Goal: Task Accomplishment & Management: Manage account settings

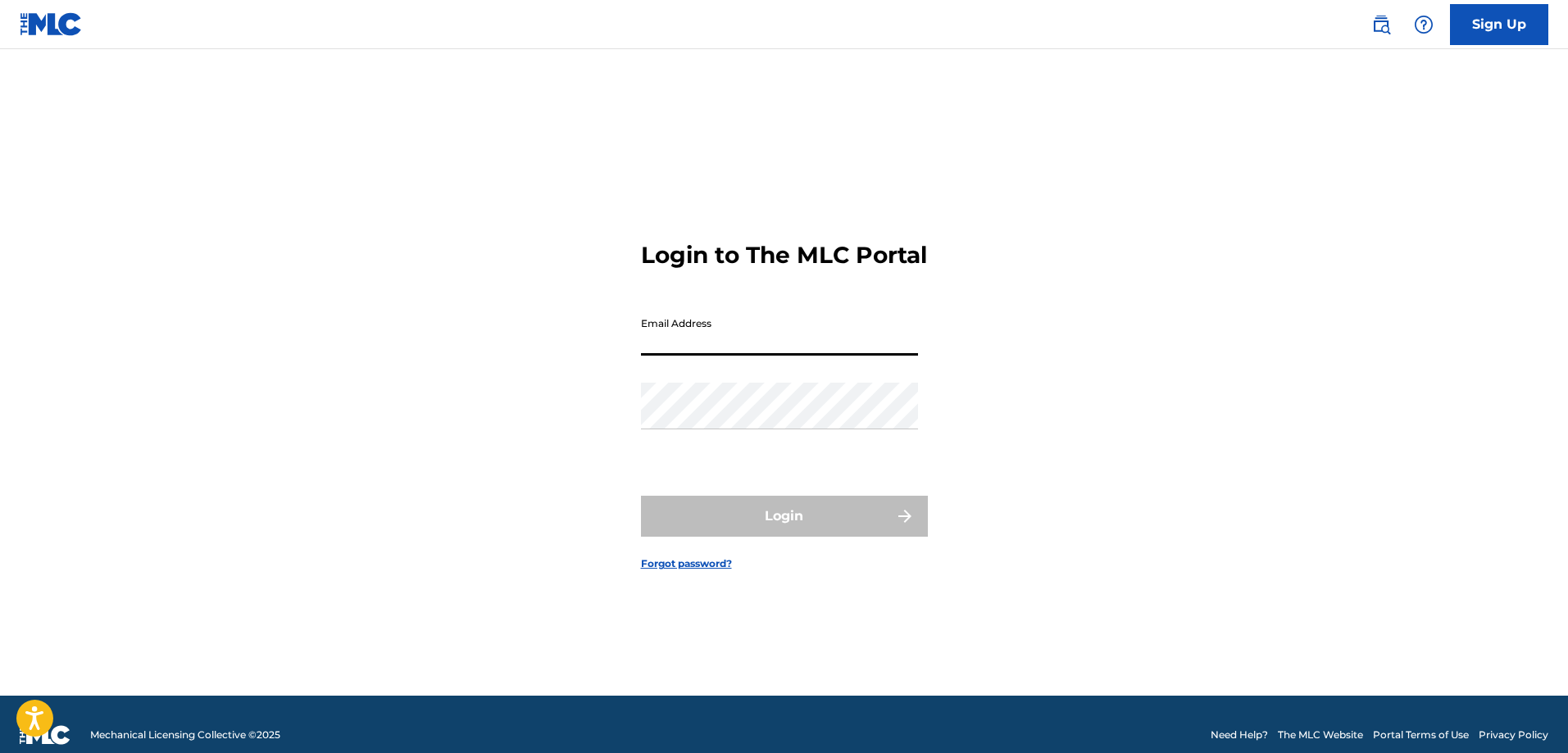
click at [697, 333] on input "Email Address" at bounding box center [779, 332] width 277 height 47
type input "[EMAIL_ADDRESS][DOMAIN_NAME]"
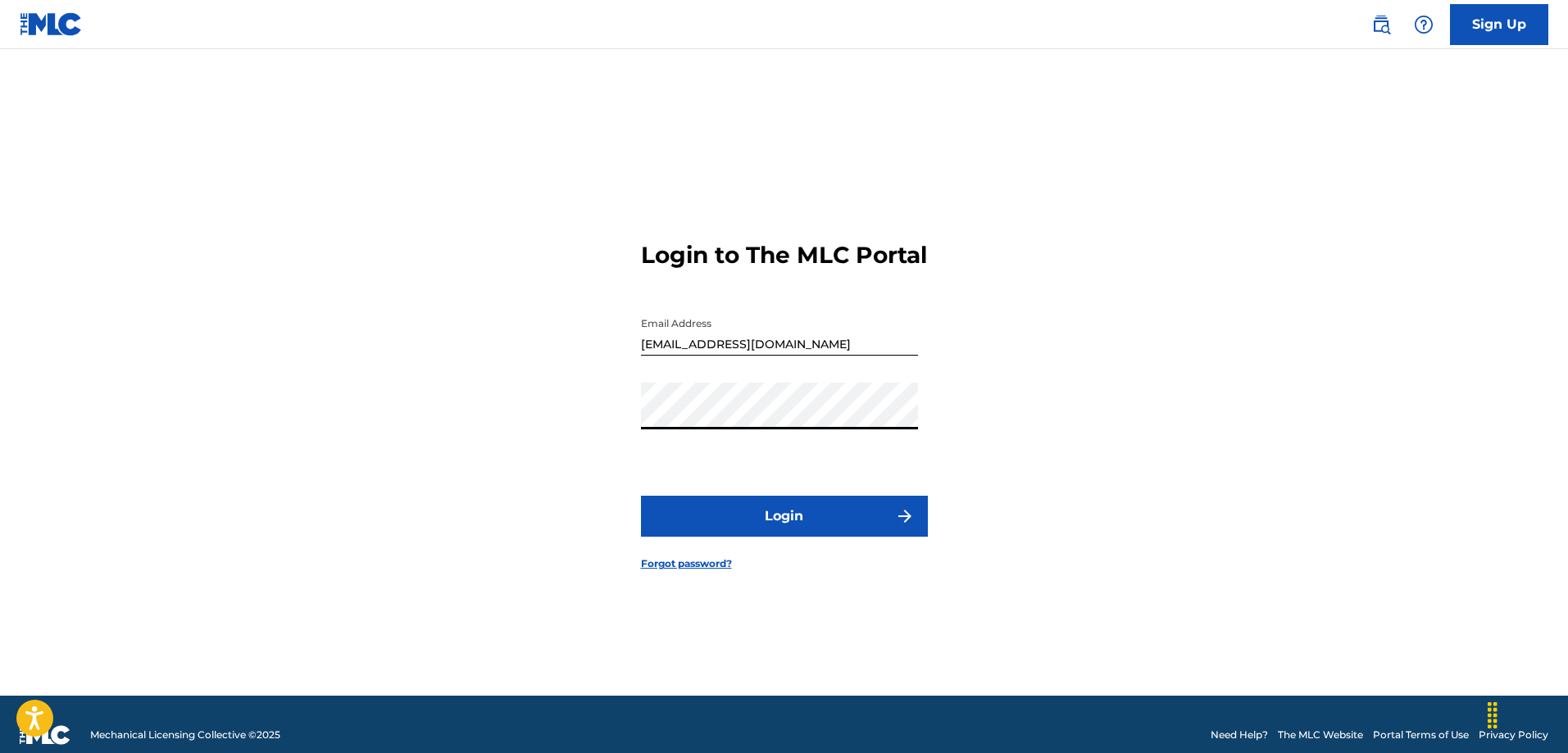
click at [641, 495] on button "Login" at bounding box center [784, 515] width 287 height 41
click at [686, 571] on link "Forgot password?" at bounding box center [686, 563] width 91 height 15
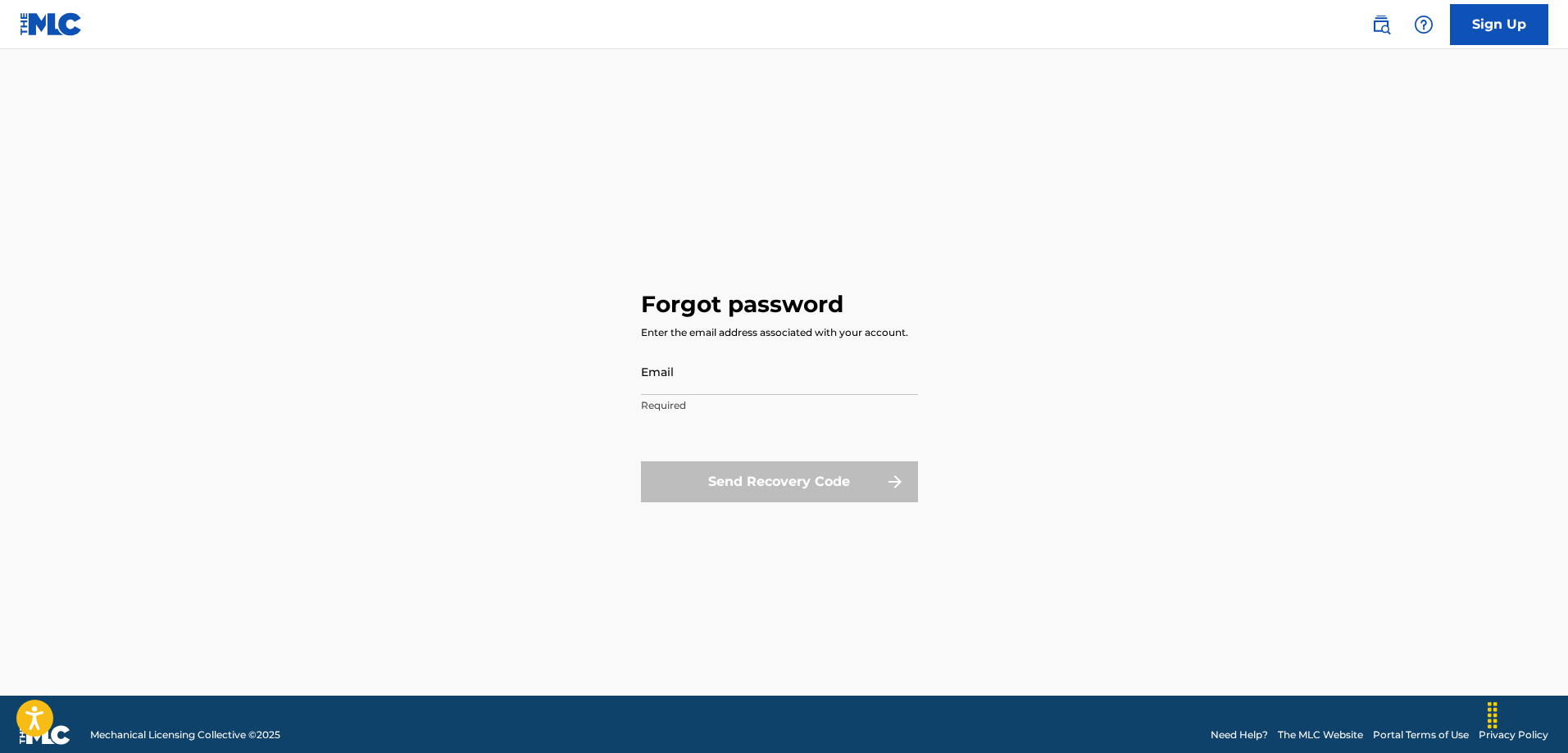
click at [676, 372] on input "Email" at bounding box center [779, 371] width 277 height 47
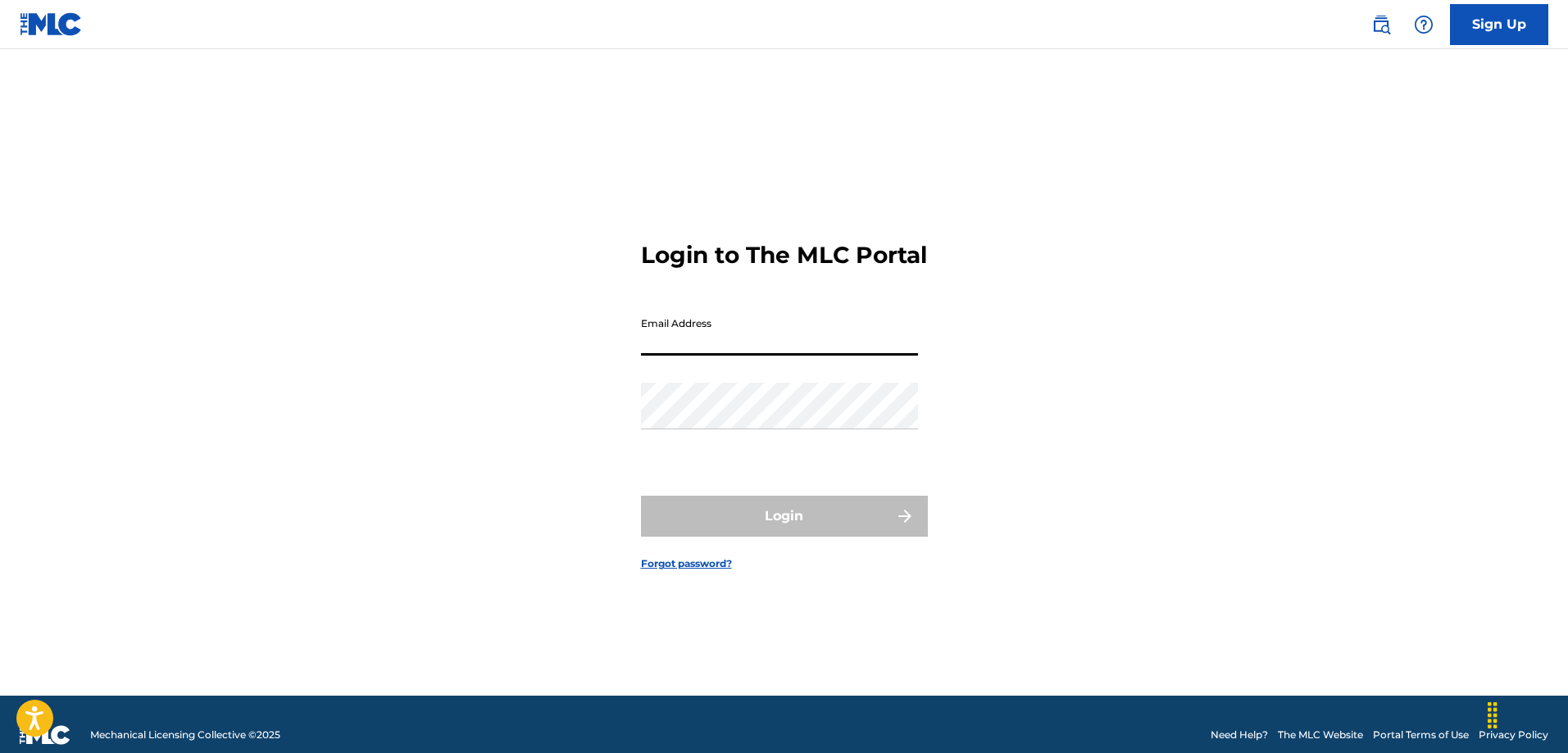
click at [687, 338] on input "Email Address" at bounding box center [779, 332] width 277 height 47
click at [726, 355] on input "[EMAIL_ADDRESS][DOMAIN_NAME]" at bounding box center [779, 332] width 277 height 47
type input "[EMAIL_ADDRESS][DOMAIN_NAME]"
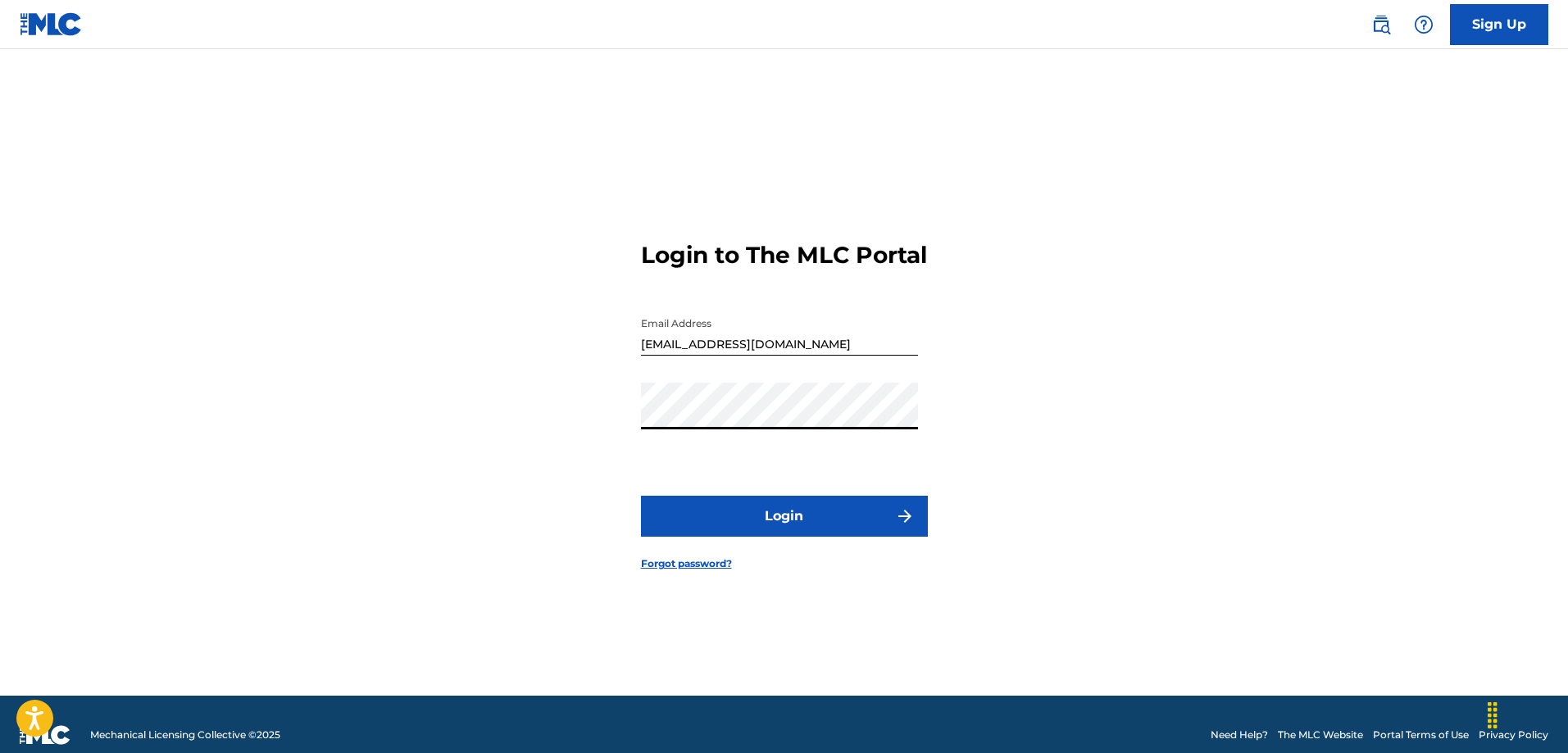
click at [736, 511] on button "Login" at bounding box center [784, 515] width 287 height 41
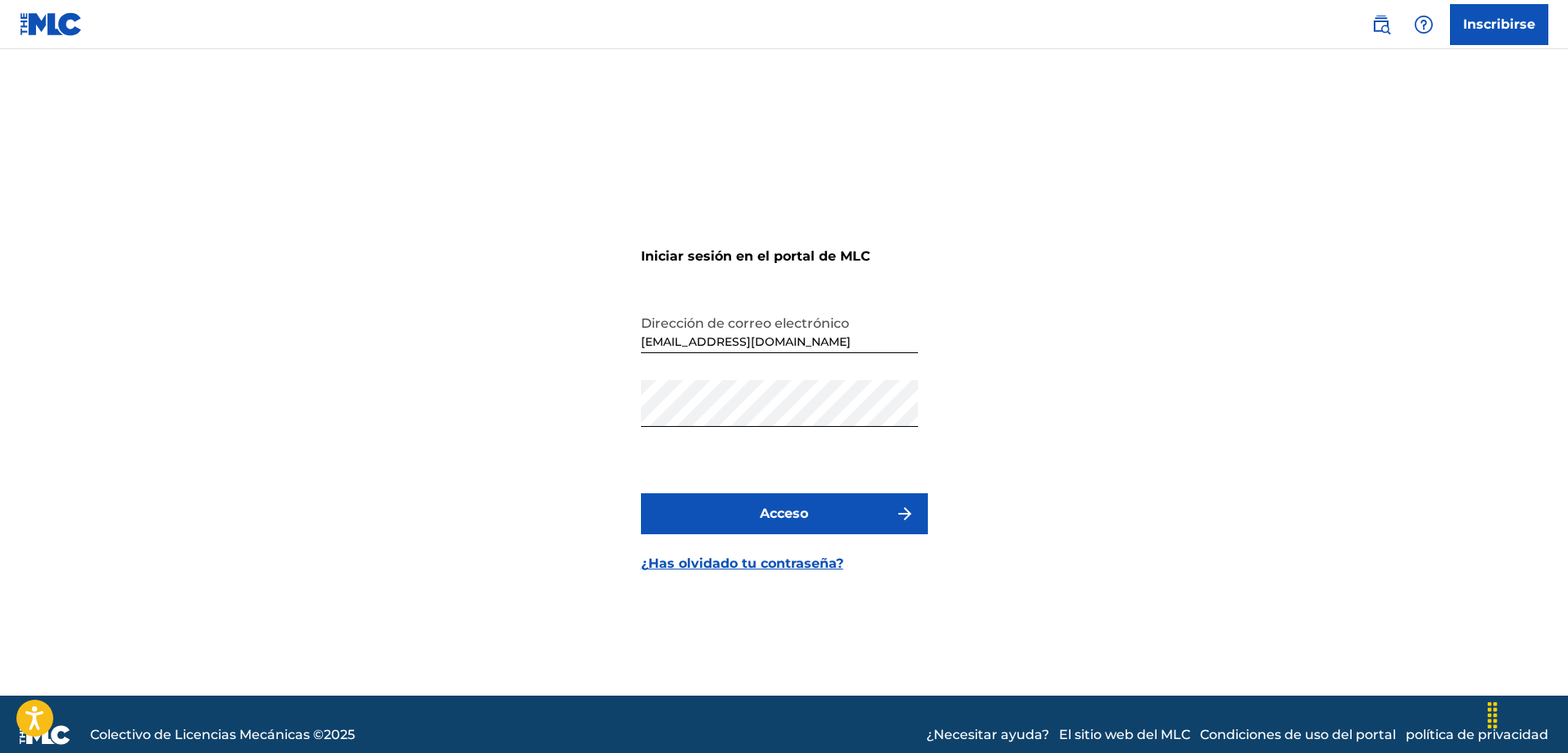
click at [802, 560] on font "¿Has olvidado tu contraseña?" at bounding box center [742, 563] width 202 height 16
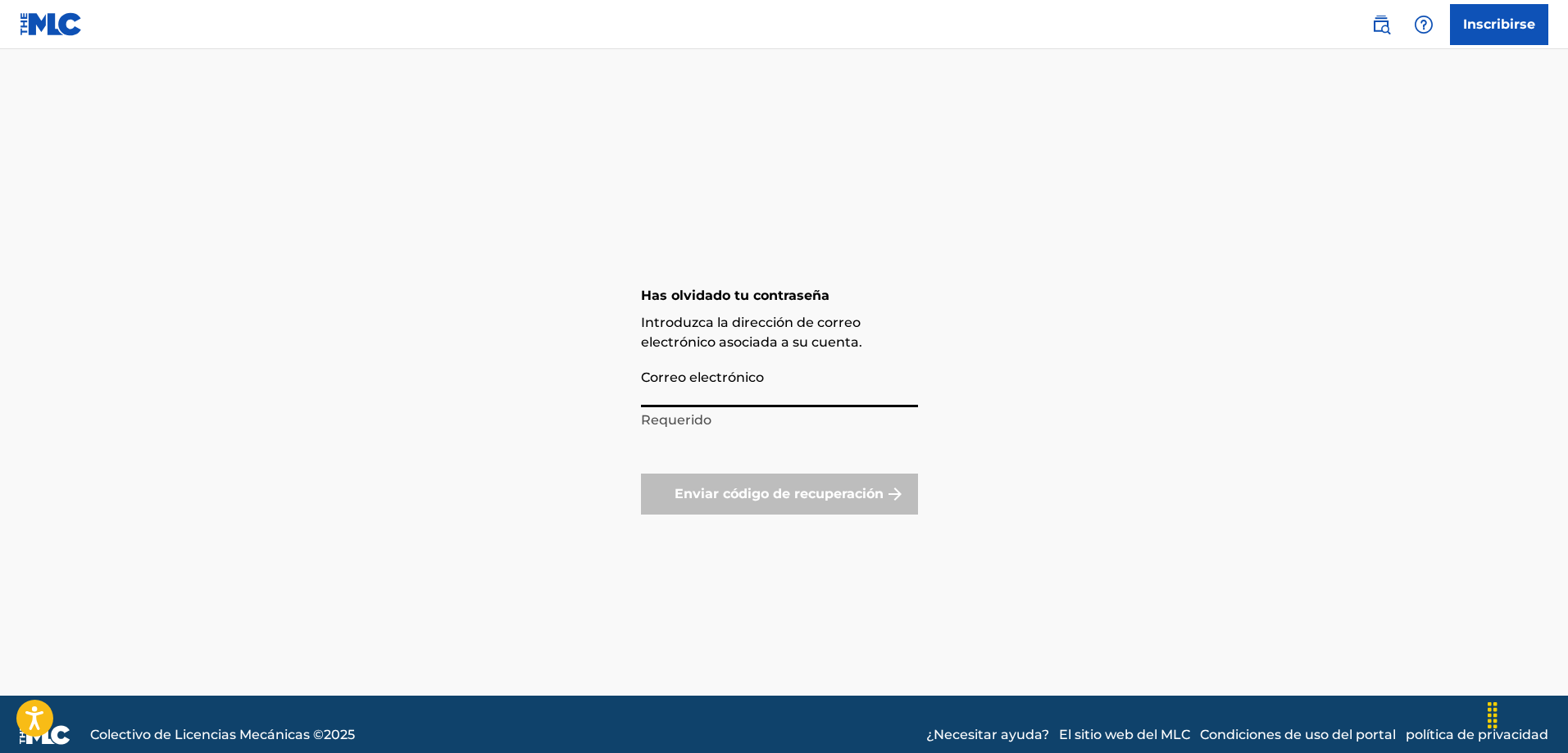
click at [751, 392] on input "Correo electrónico" at bounding box center [779, 384] width 277 height 47
type input "[EMAIL_ADDRESS][DOMAIN_NAME]"
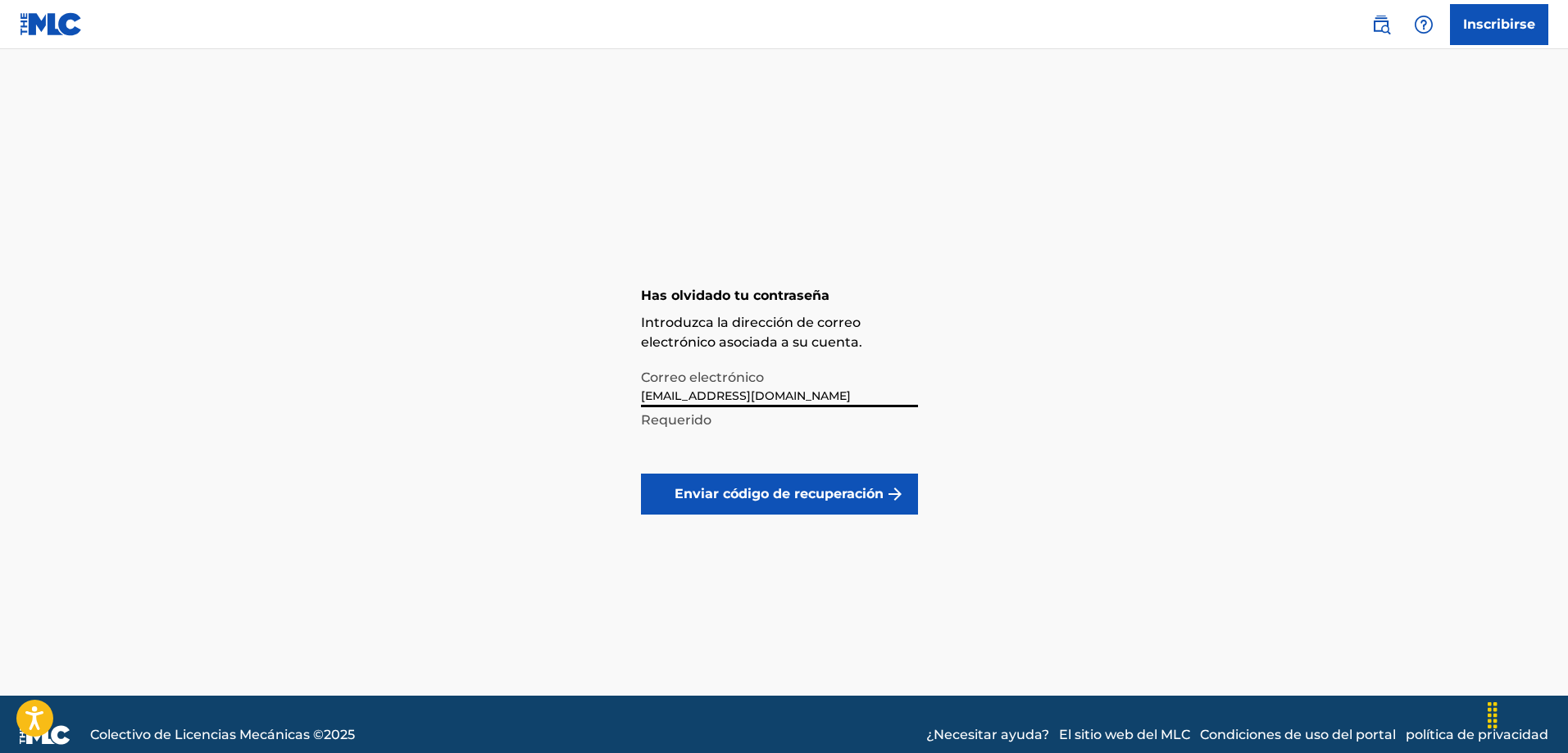
click at [789, 501] on font "Enviar código de recuperación" at bounding box center [778, 494] width 209 height 20
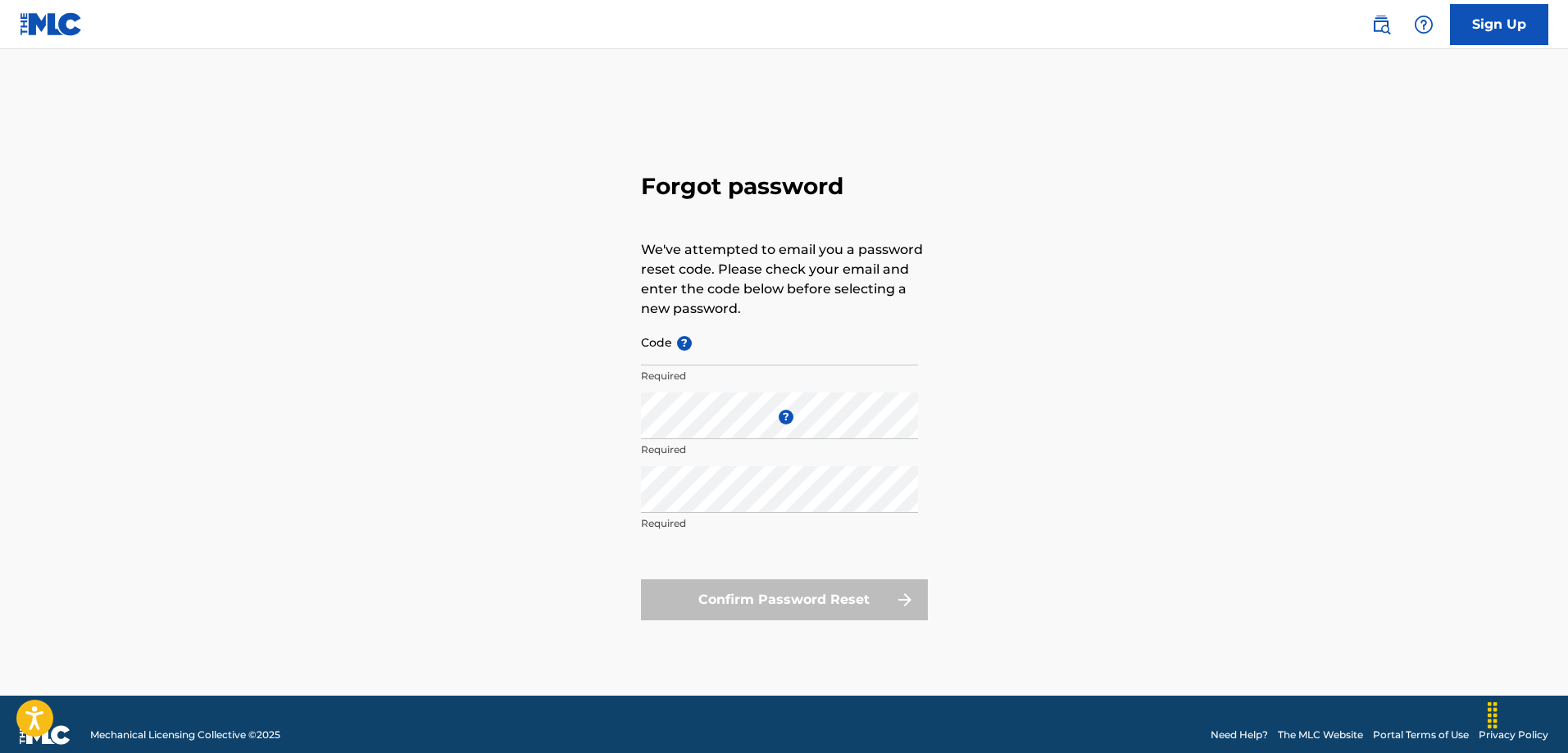
click at [1196, 388] on div "Forgot password We've attempted to email you a password reset code. Please chec…" at bounding box center [784, 393] width 1147 height 606
click at [691, 361] on input "Code ?" at bounding box center [779, 342] width 277 height 47
click at [680, 353] on input "Code ?" at bounding box center [779, 342] width 277 height 47
paste input "FP_ea95f7d60cde1fb876037176a80f"
type input "FP_ea95f7d60cde1fb876037176a80f"
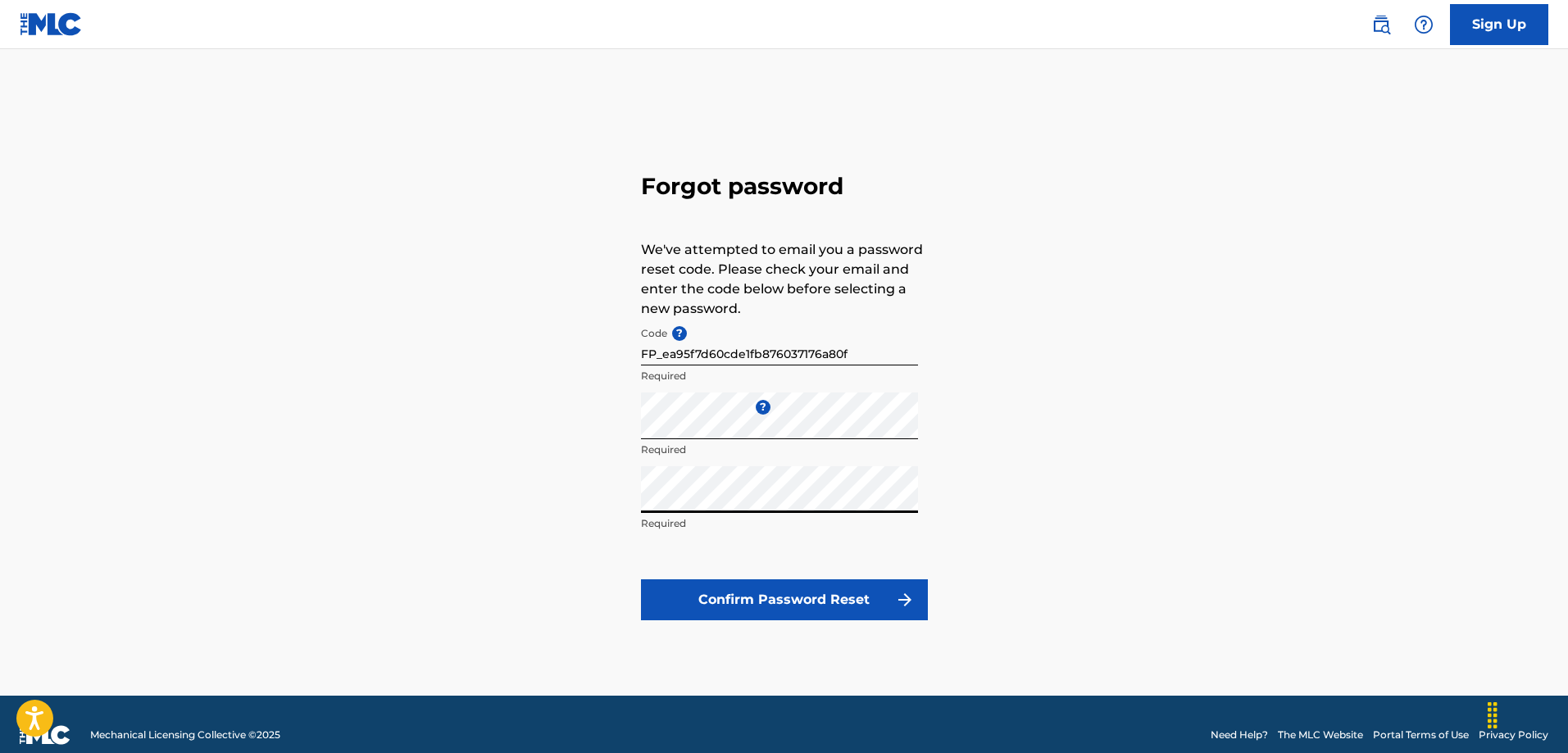
click at [1069, 442] on div "Forgot password We've attempted to email you a password reset code. Please chec…" at bounding box center [784, 393] width 1147 height 606
click at [812, 599] on button "Confirm Password Reset" at bounding box center [784, 599] width 287 height 41
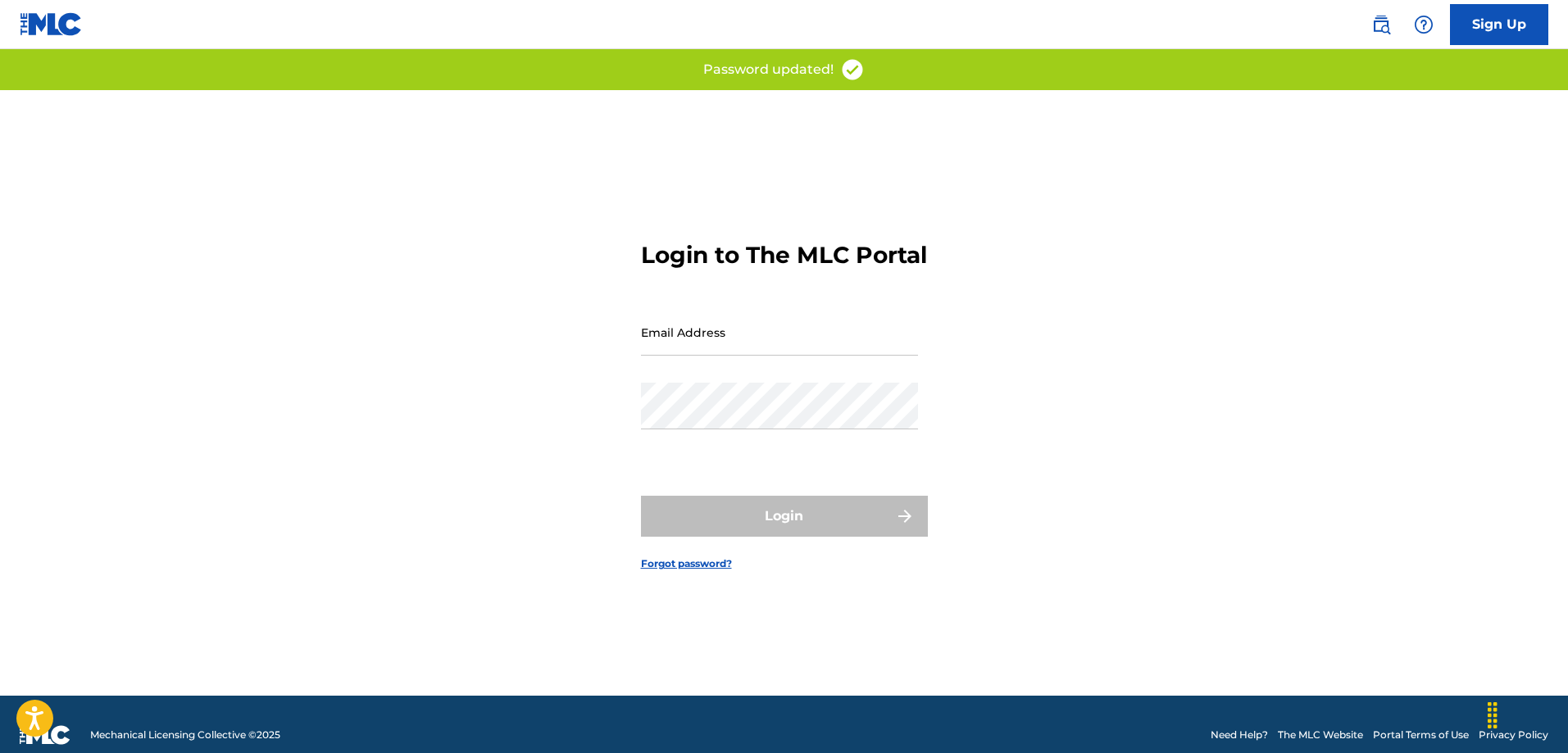
click at [686, 356] on input "Email Address" at bounding box center [779, 332] width 277 height 47
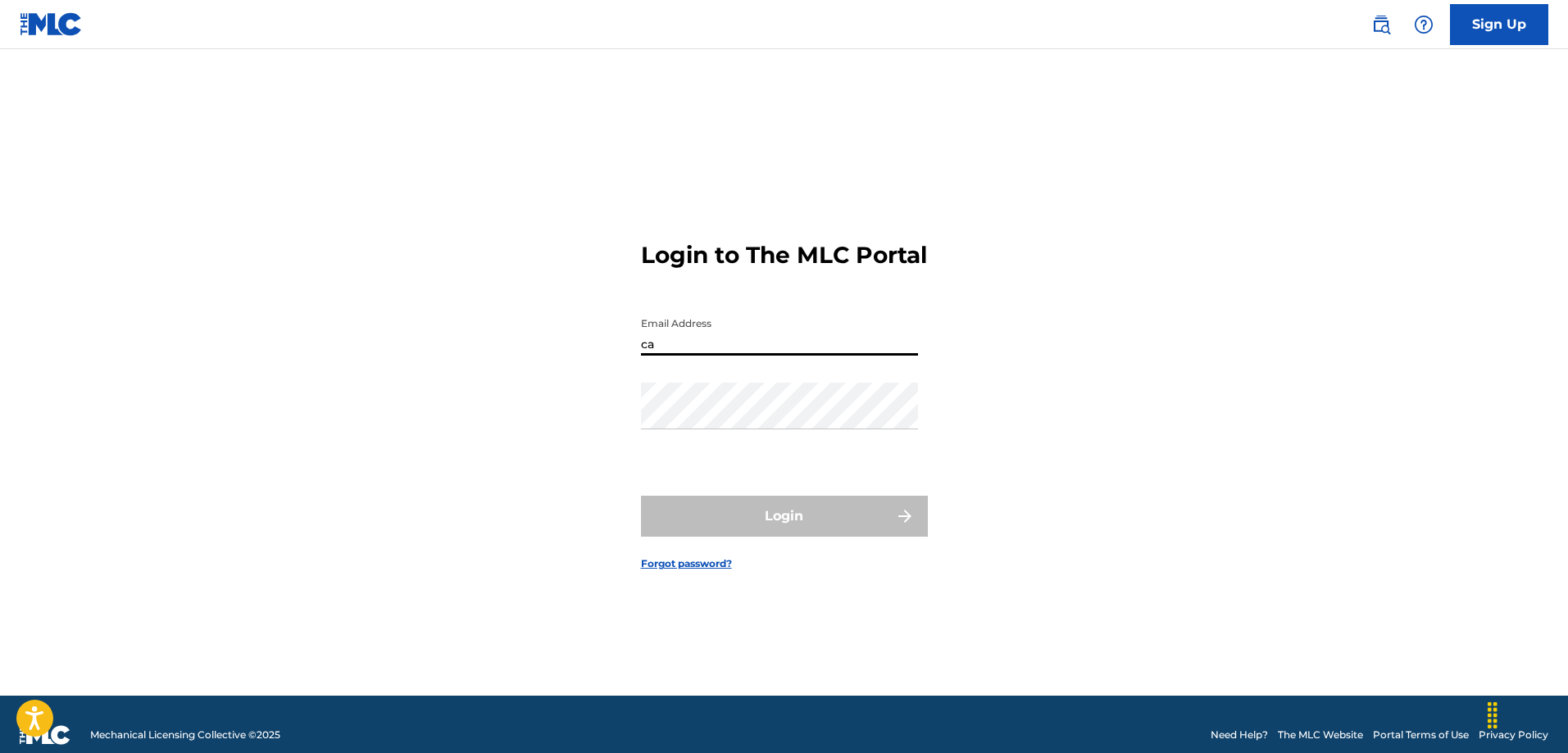
type input "[EMAIL_ADDRESS][DOMAIN_NAME]"
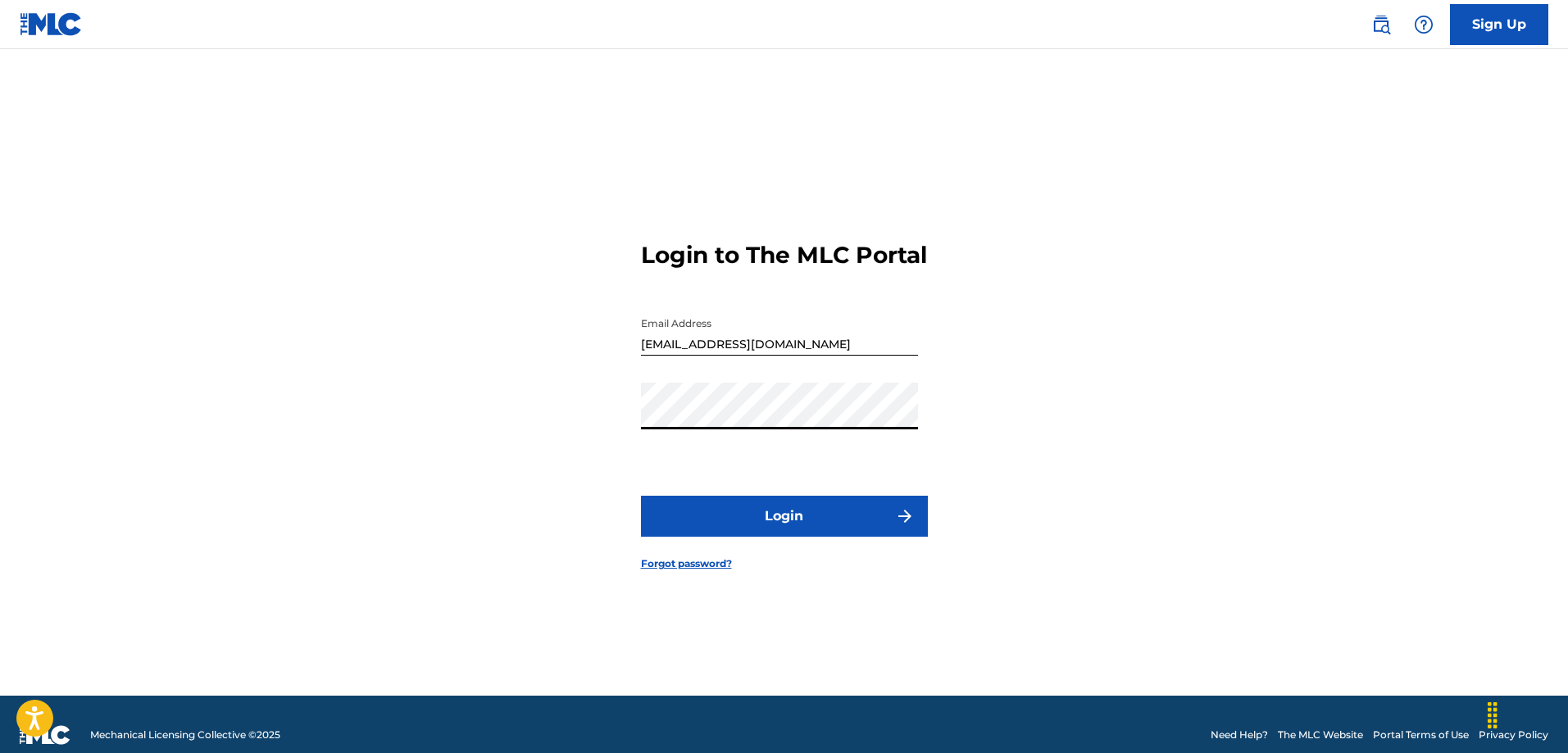
click at [793, 537] on button "Login" at bounding box center [784, 515] width 287 height 41
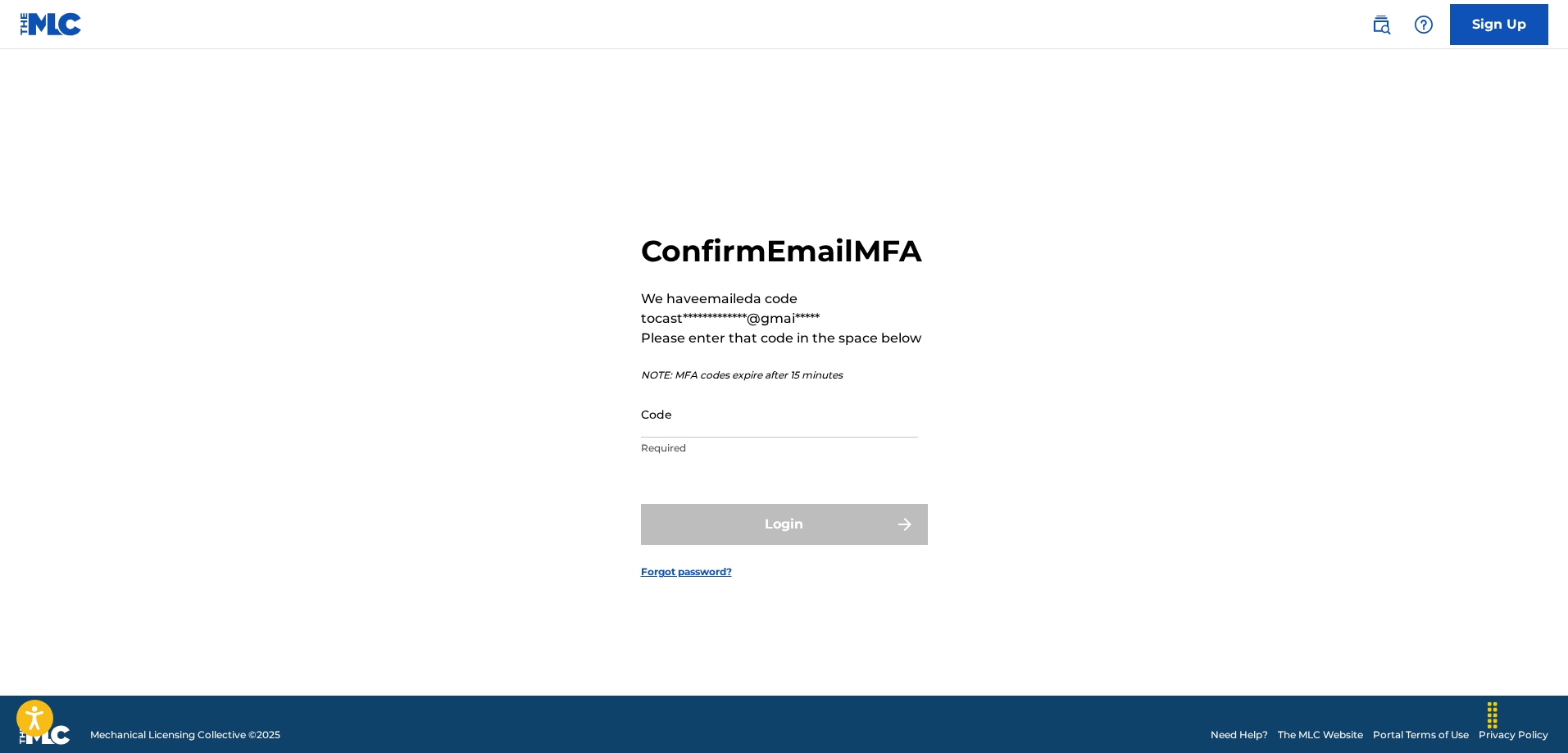
click at [688, 437] on input "Code" at bounding box center [779, 415] width 277 height 47
paste input "710636"
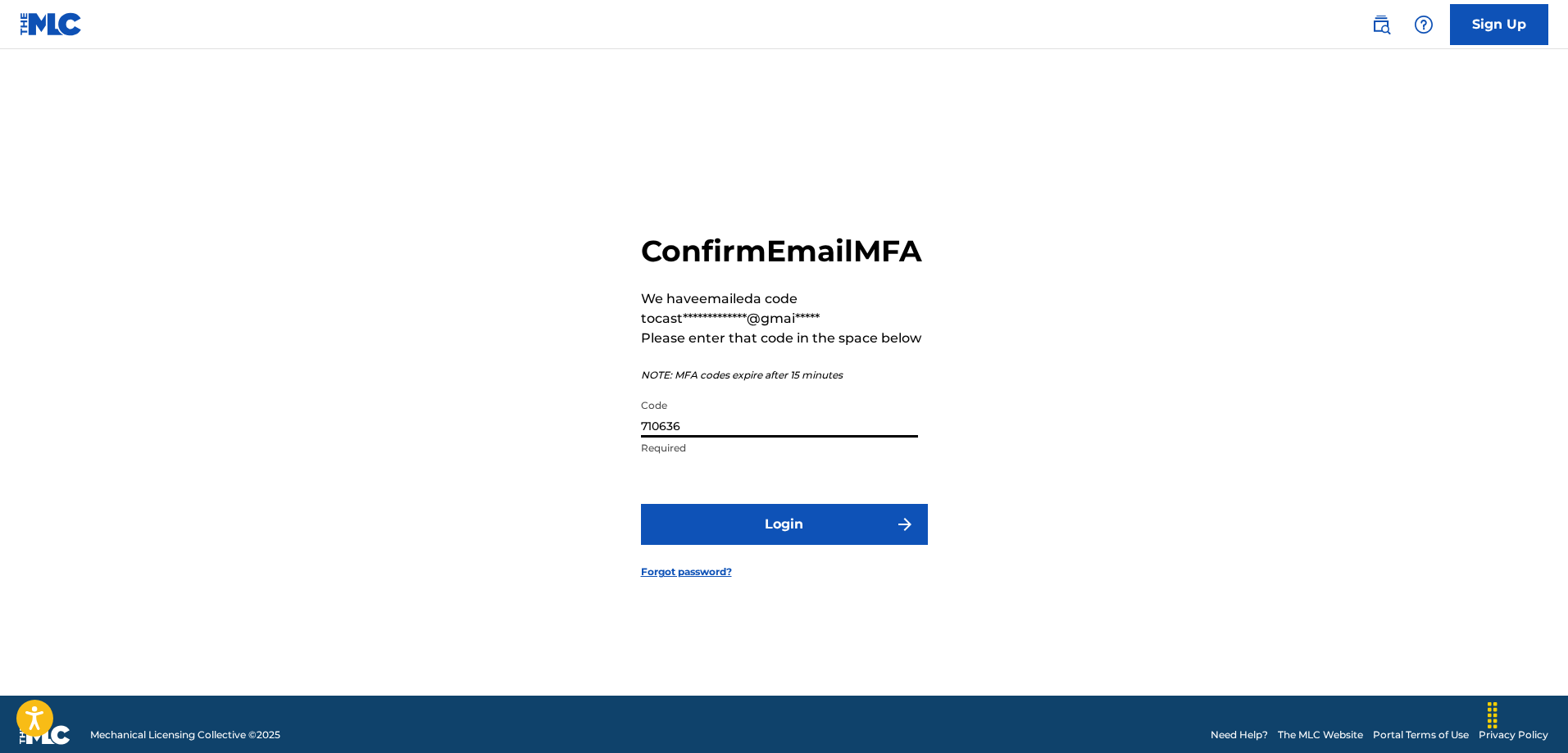
type input "710636"
click at [692, 532] on button "Login" at bounding box center [784, 524] width 287 height 41
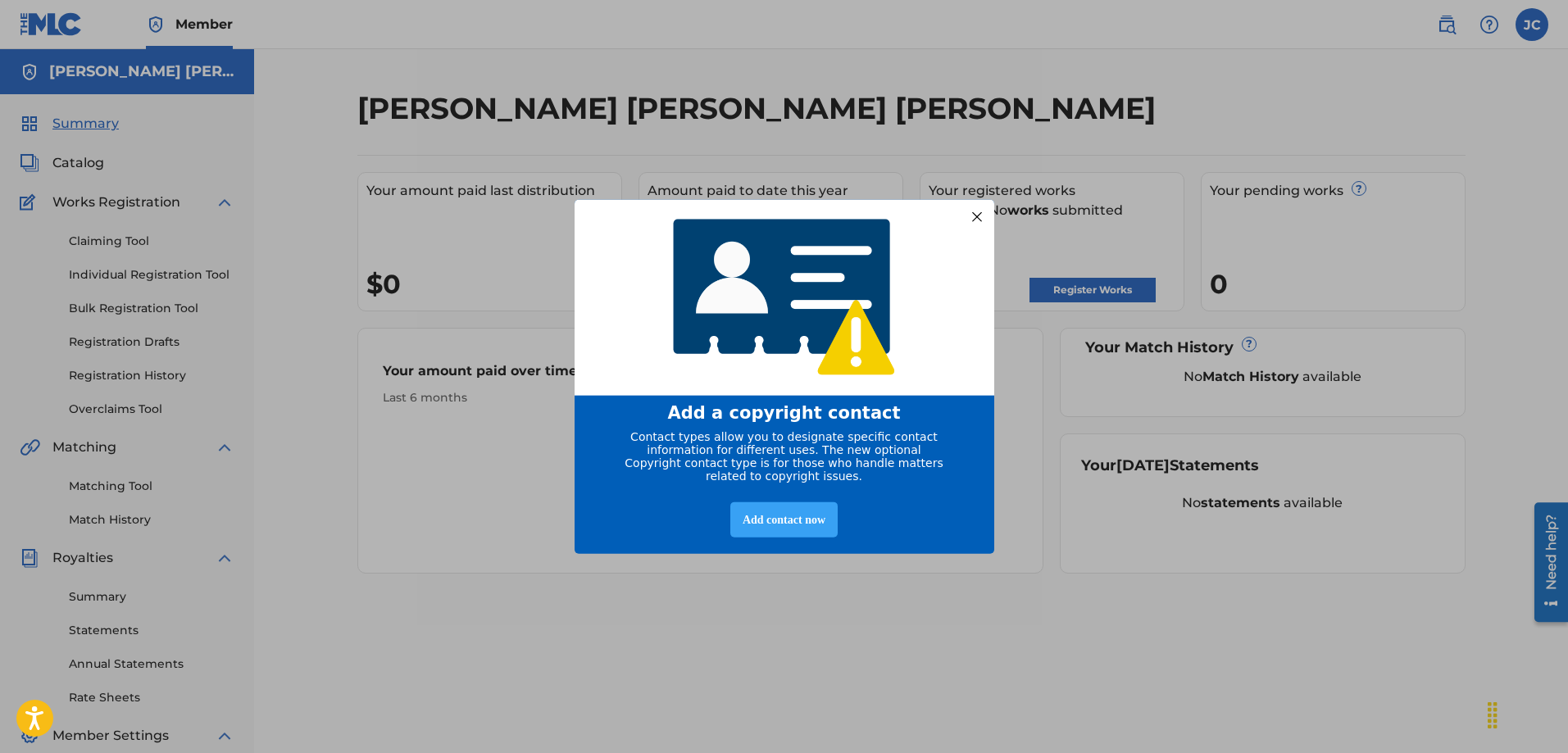
click at [777, 528] on div "Add contact now" at bounding box center [784, 520] width 108 height 36
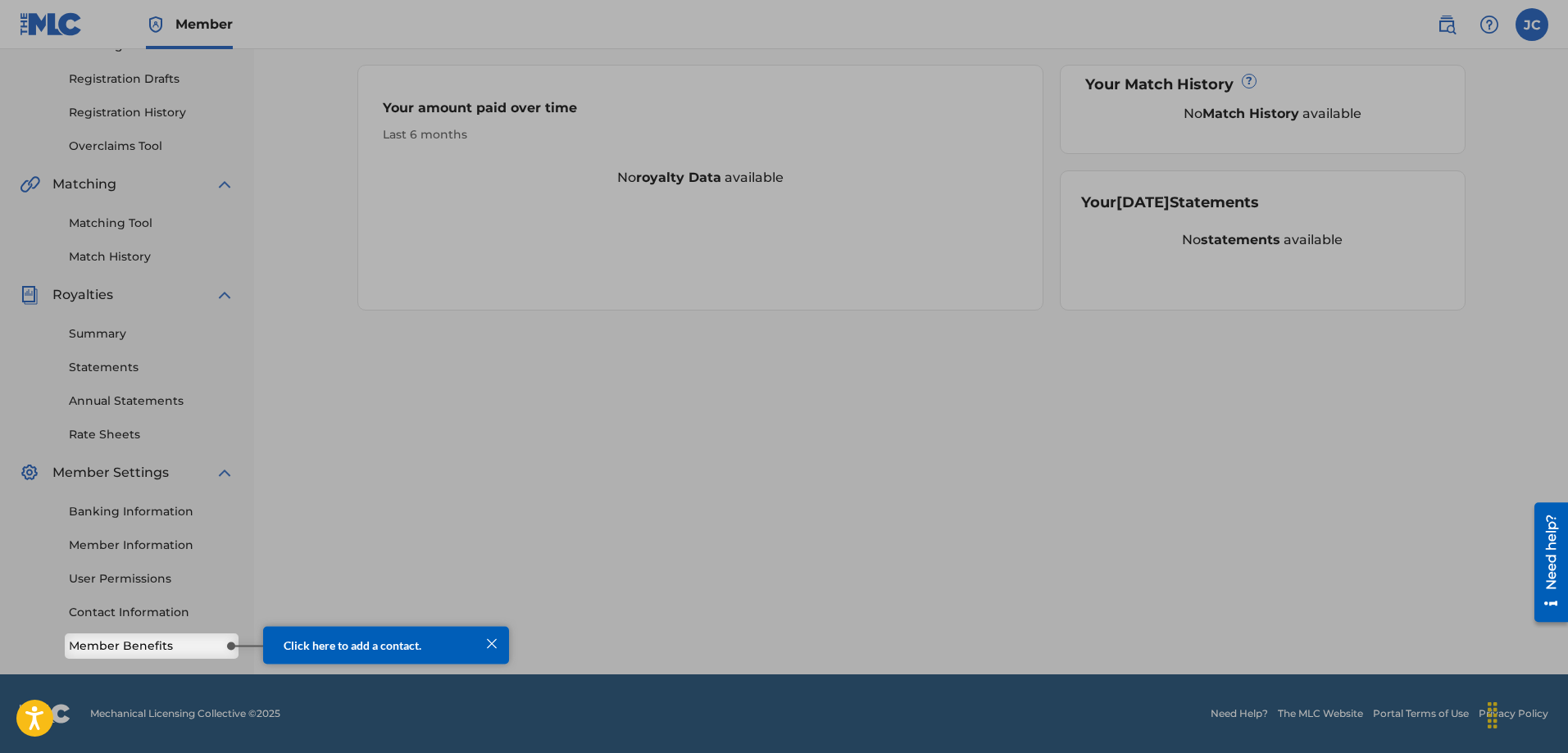
click at [1182, 368] on div at bounding box center [784, 185] width 1568 height 896
click at [488, 640] on div at bounding box center [491, 643] width 22 height 22
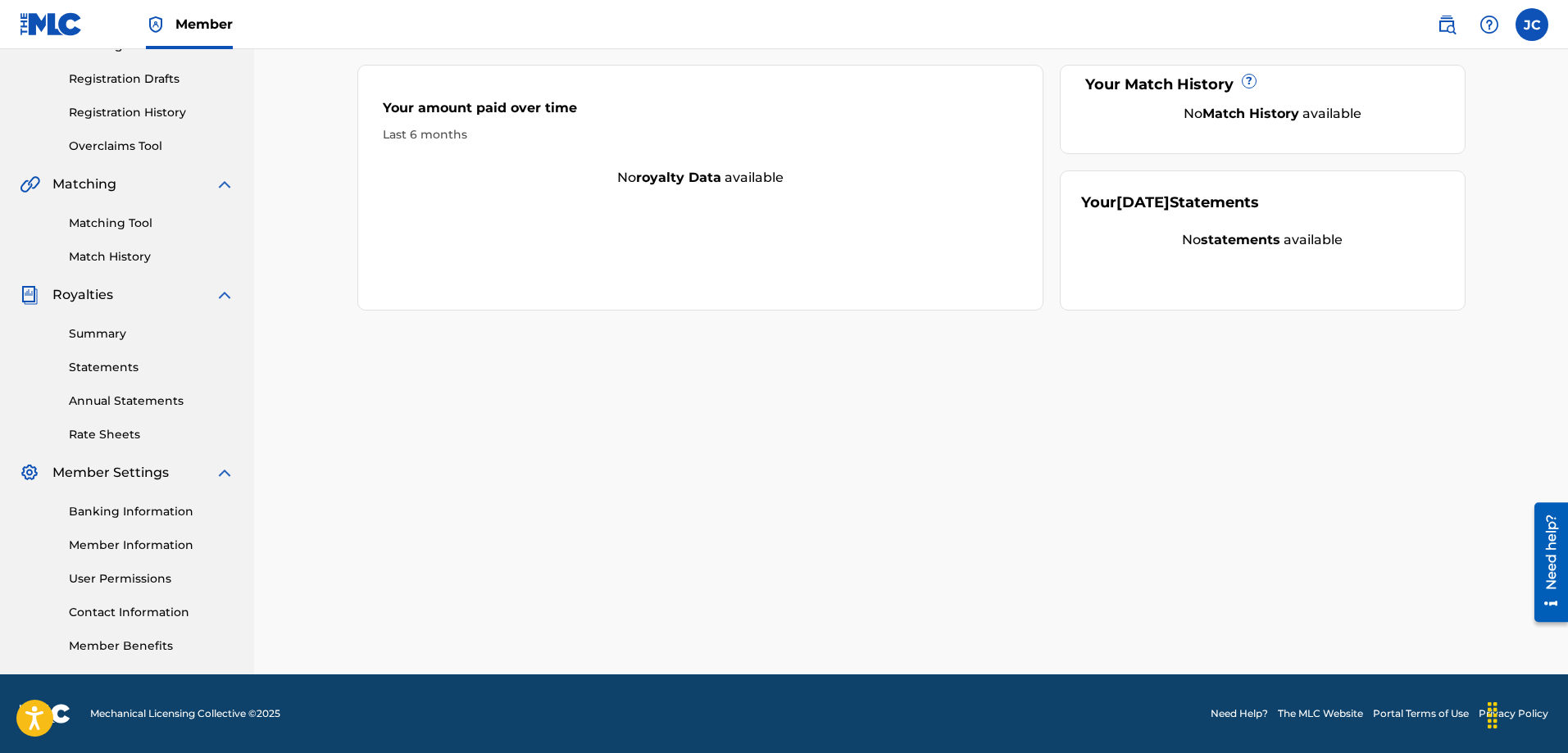
click at [143, 653] on link "Member Benefits" at bounding box center [151, 646] width 166 height 17
click at [1527, 24] on label at bounding box center [1532, 24] width 33 height 33
click at [1532, 24] on input "[PERSON_NAME] [PERSON_NAME] [PERSON_NAME] [PERSON_NAME] [EMAIL_ADDRESS][DOMAIN_…" at bounding box center [1532, 24] width 0 height 0
click at [1367, 176] on link "Profile" at bounding box center [1371, 176] width 33 height 15
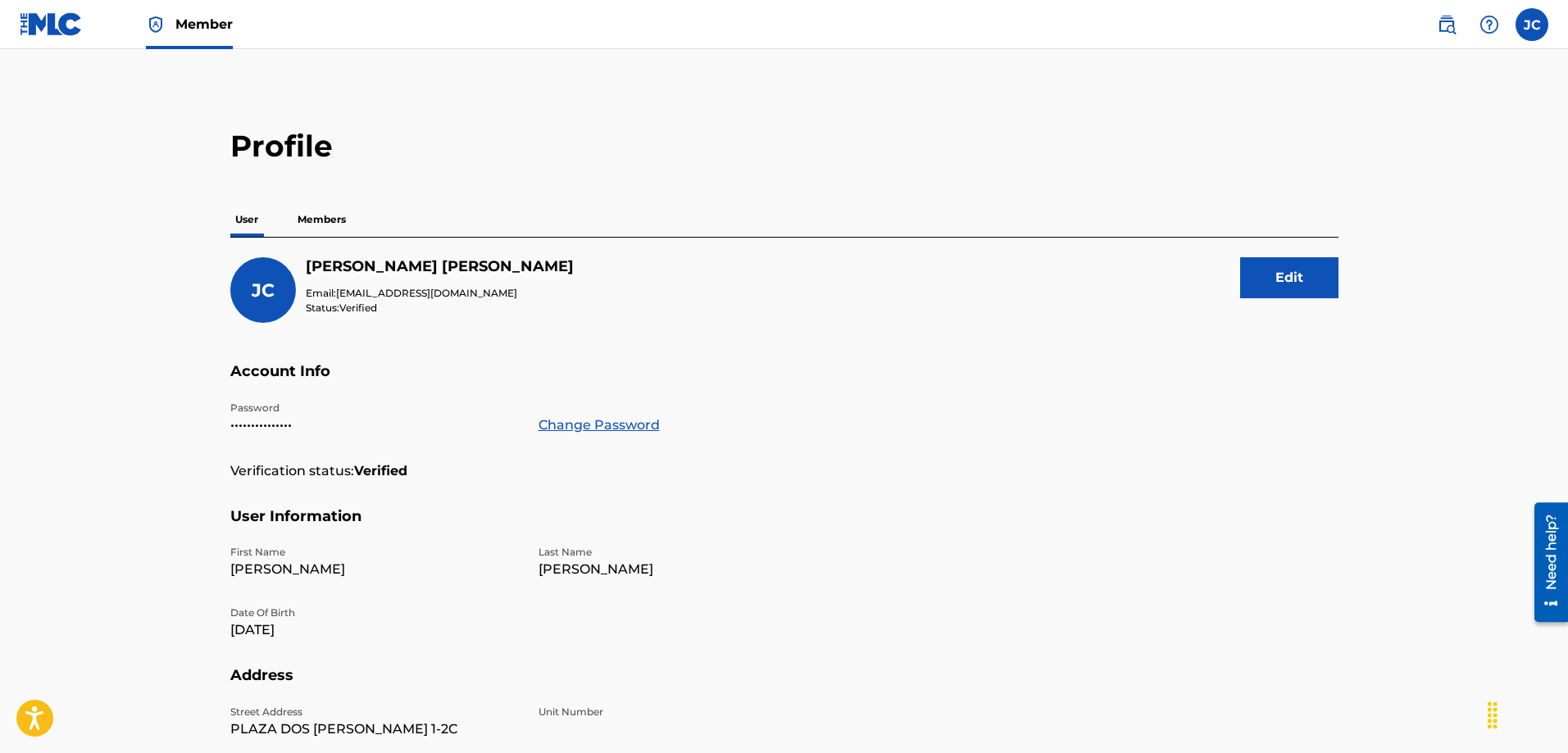
click at [327, 219] on p "Members" at bounding box center [321, 219] width 58 height 35
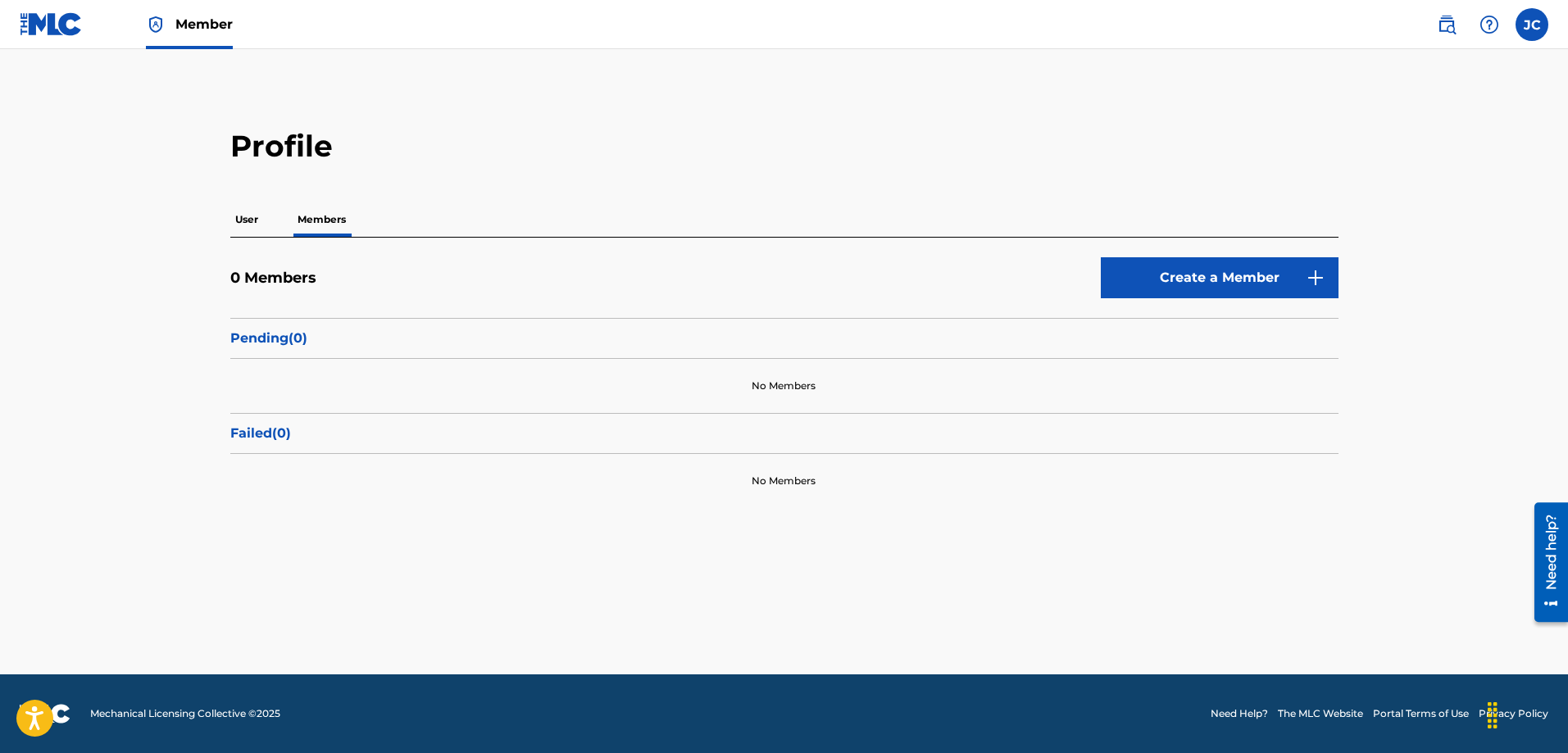
click at [263, 219] on p "User" at bounding box center [246, 219] width 33 height 35
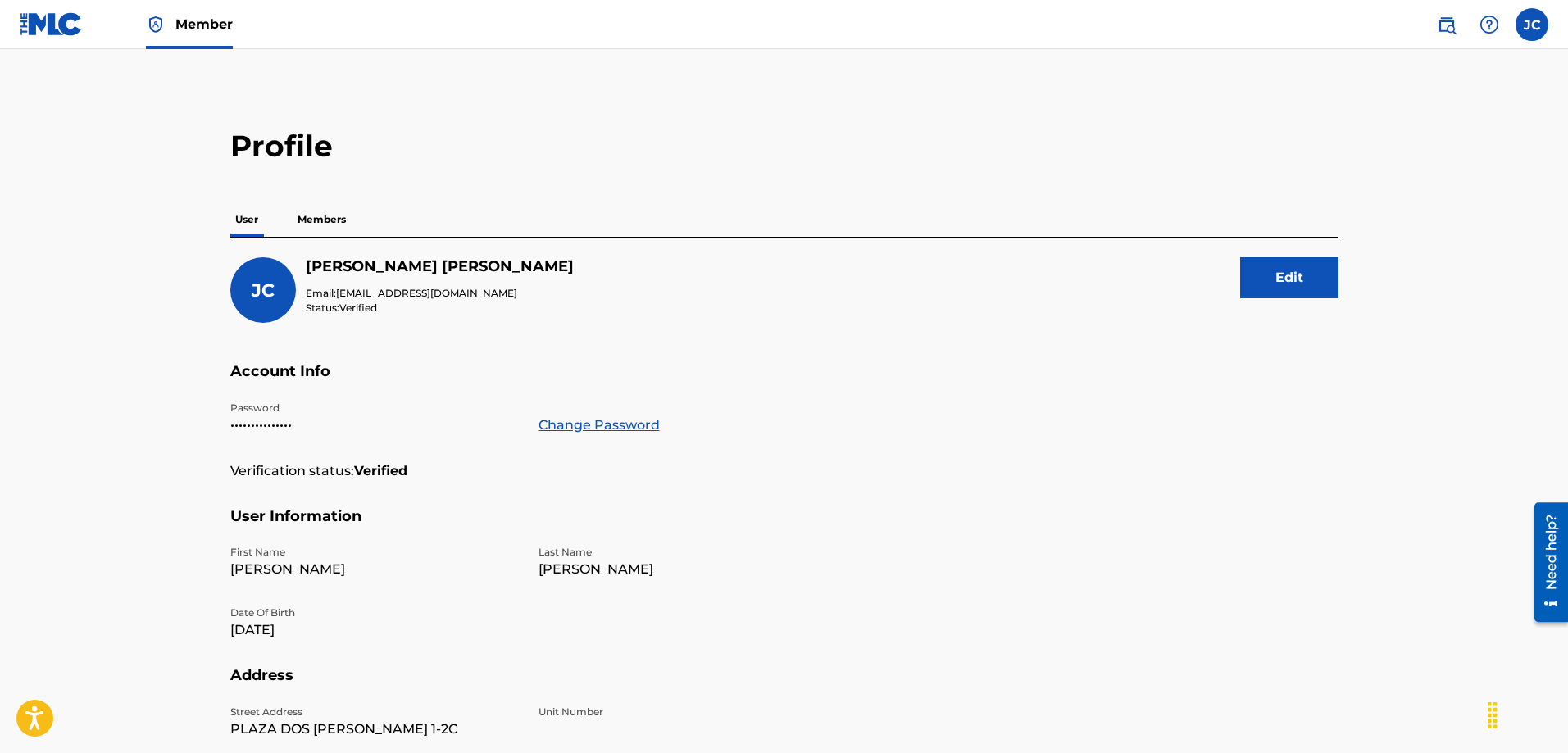
click at [331, 217] on p "Members" at bounding box center [321, 219] width 58 height 35
